Goal: Entertainment & Leisure: Browse casually

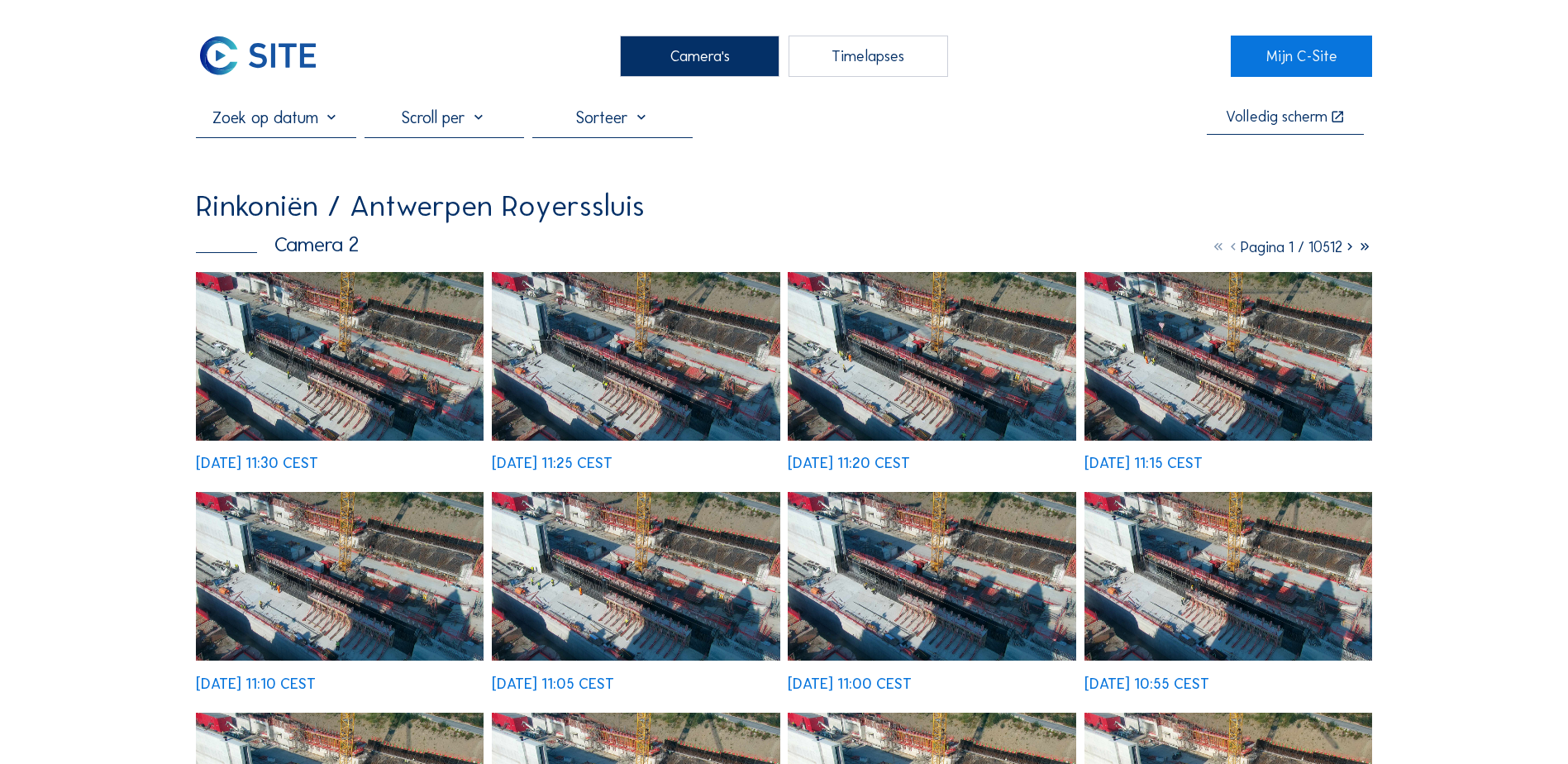
click at [662, 68] on div "Camera's" at bounding box center [699, 56] width 159 height 41
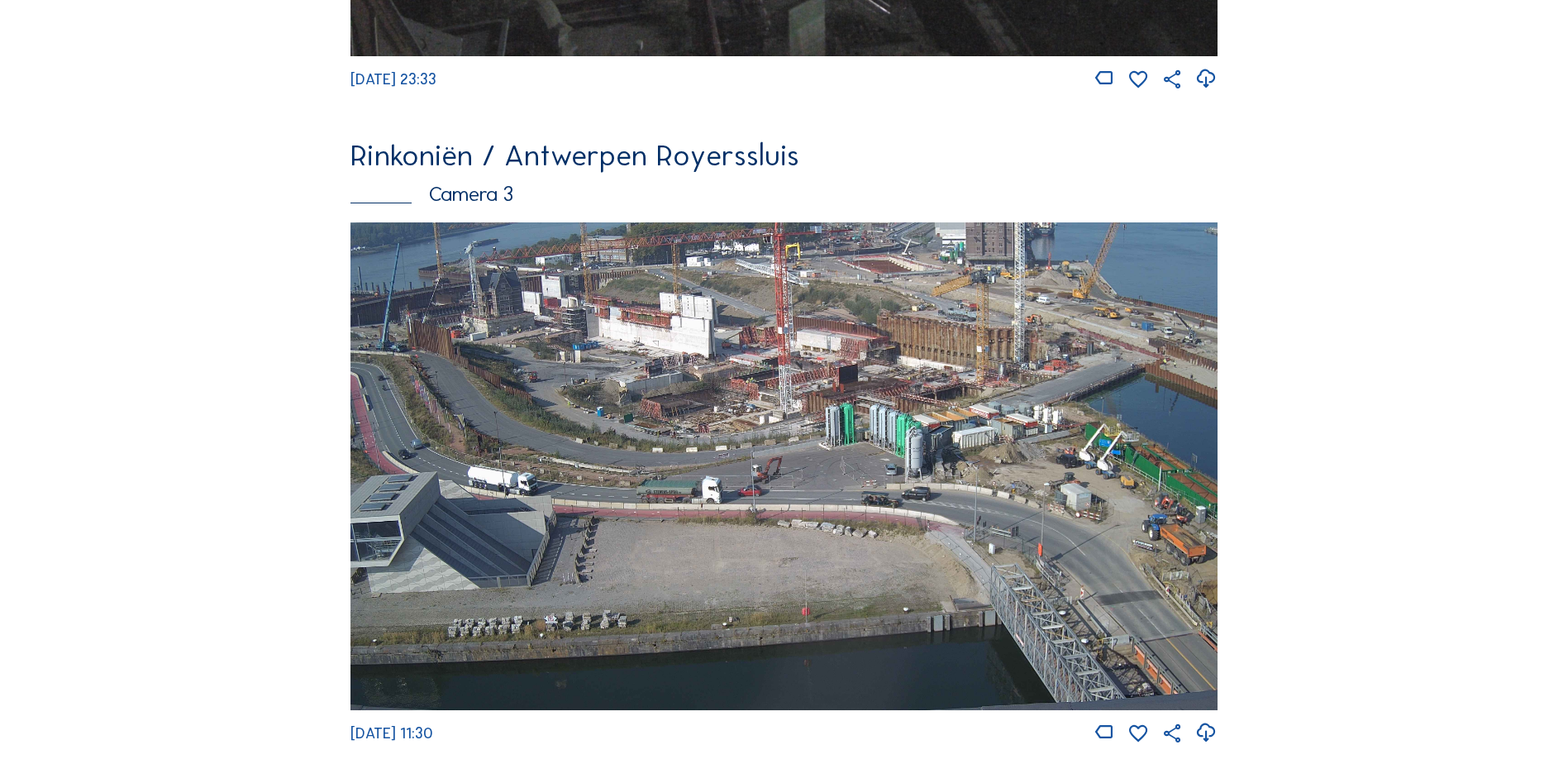
scroll to position [1406, 0]
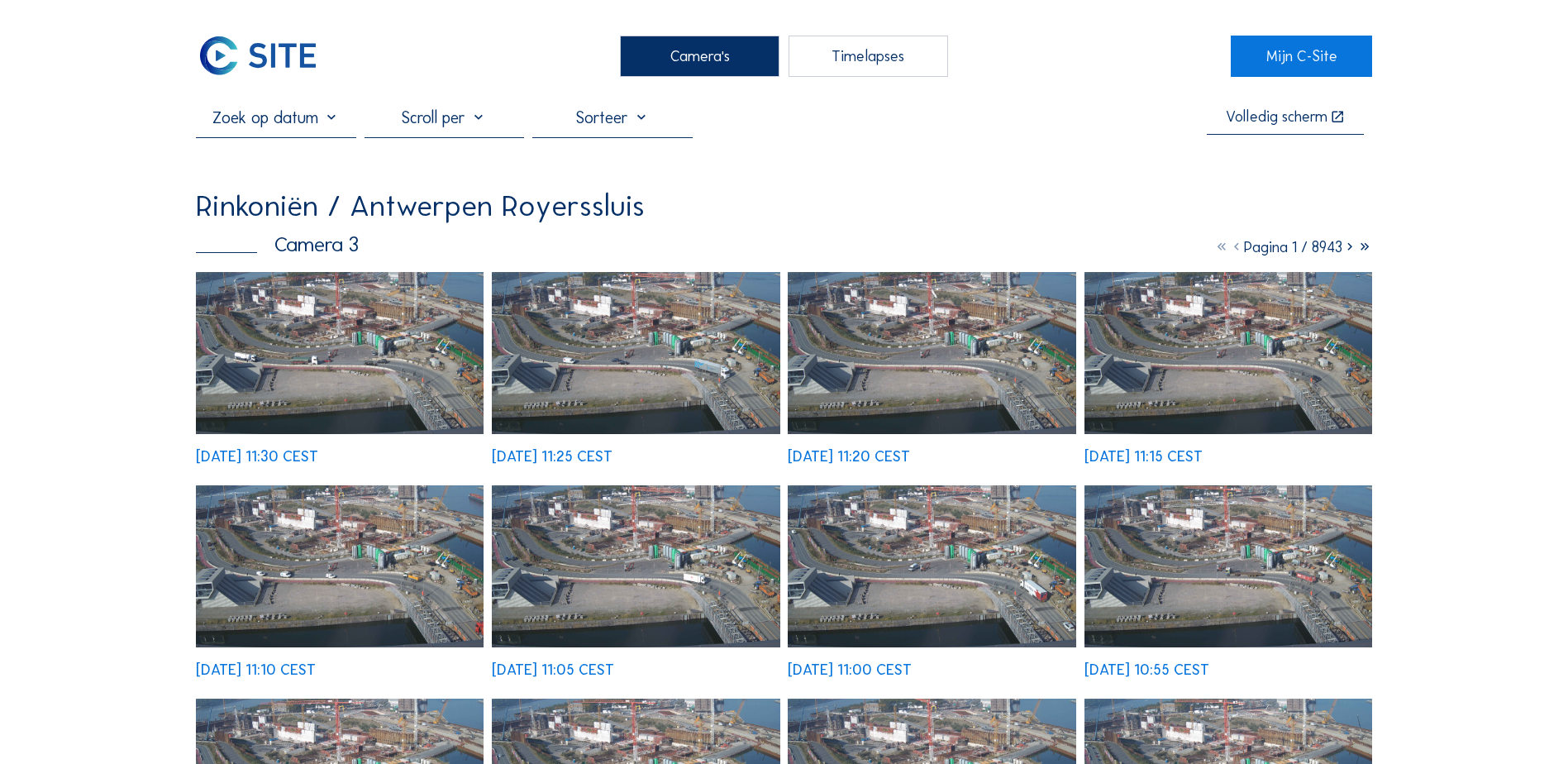
click at [327, 313] on img at bounding box center [340, 353] width 288 height 162
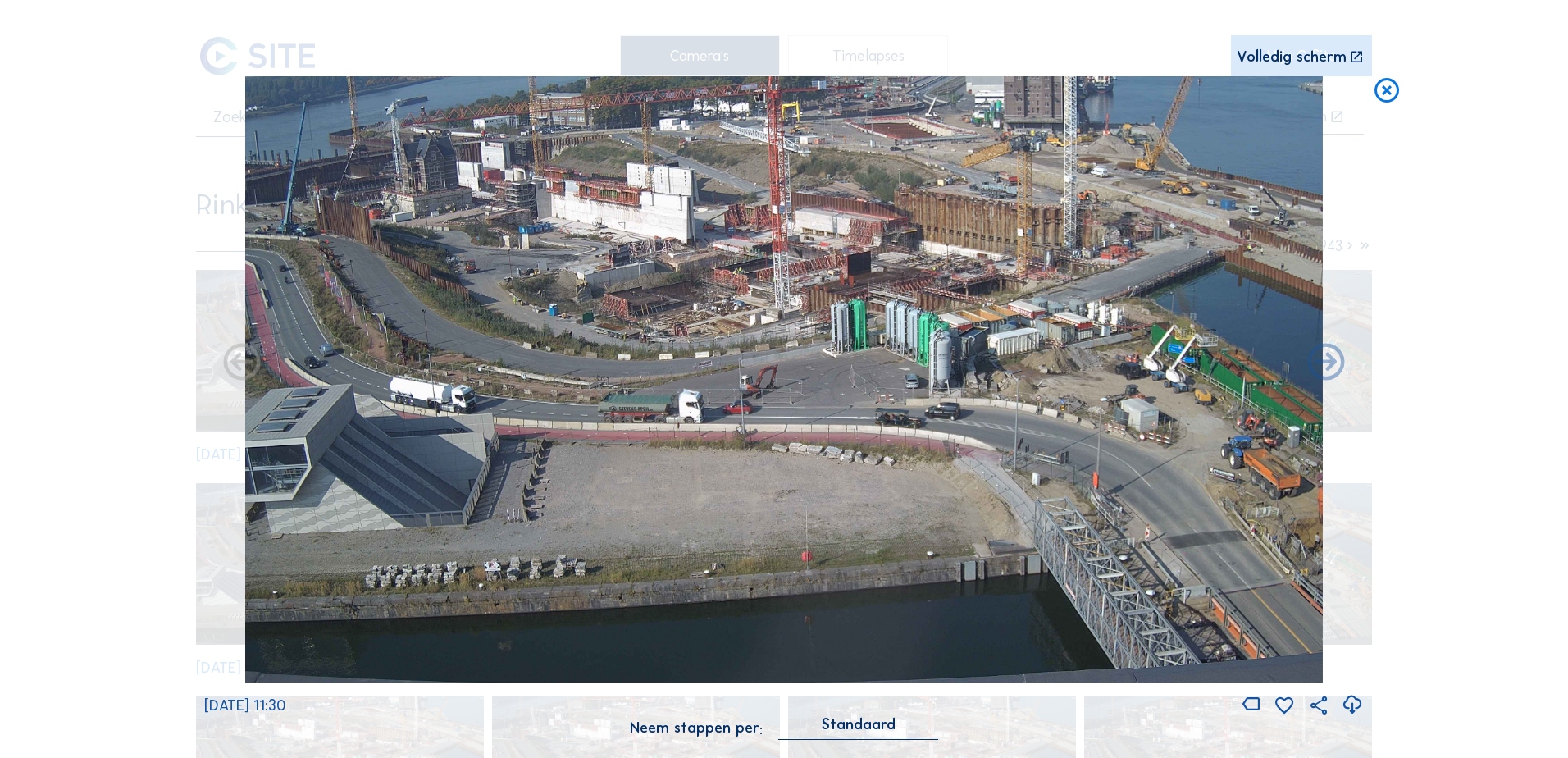
click at [310, 215] on img at bounding box center [784, 380] width 1078 height 606
click at [1321, 43] on div "Scroll om door de tijd te reizen | Druk op de 'Alt'-knop + scroll om te Zoomen …" at bounding box center [784, 378] width 1160 height 757
click at [1310, 58] on div "Volledig scherm" at bounding box center [1291, 57] width 110 height 16
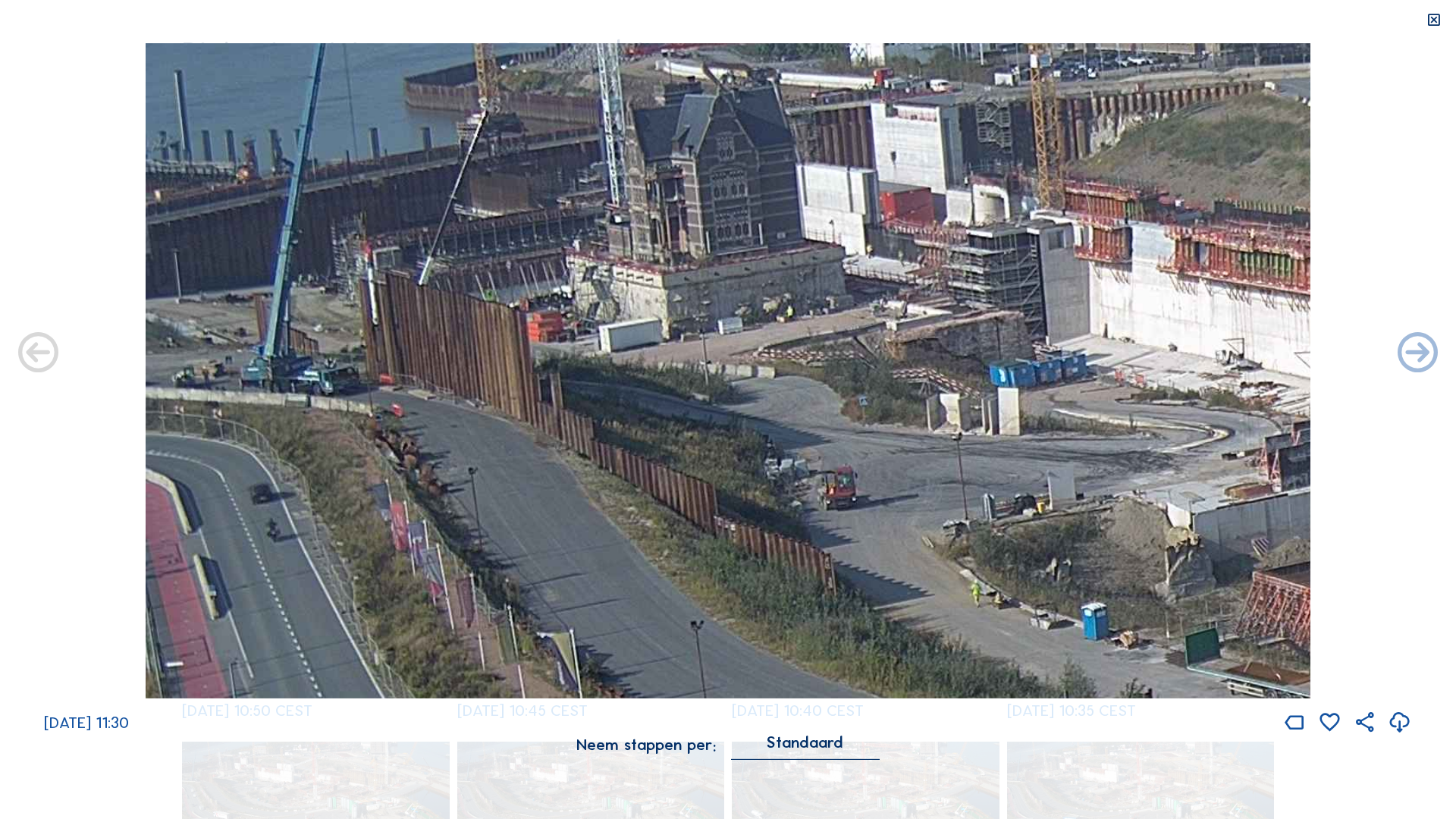
drag, startPoint x: 227, startPoint y: 190, endPoint x: 442, endPoint y: 378, distance: 285.6
click at [442, 378] on img at bounding box center [728, 371] width 1165 height 655
